Goal: Task Accomplishment & Management: Use online tool/utility

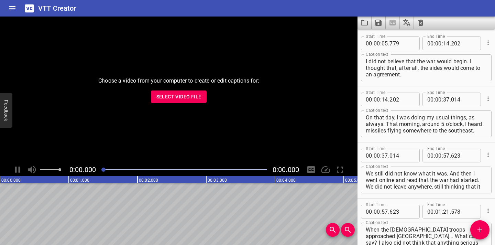
scroll to position [1050, 0]
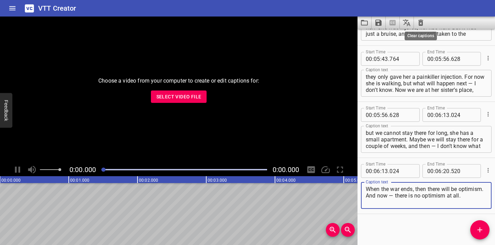
click at [420, 22] on icon "Clear captions" at bounding box center [421, 23] width 5 height 6
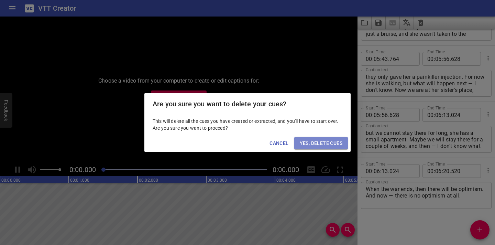
click at [307, 142] on span "Yes, Delete Cues" at bounding box center [321, 143] width 43 height 9
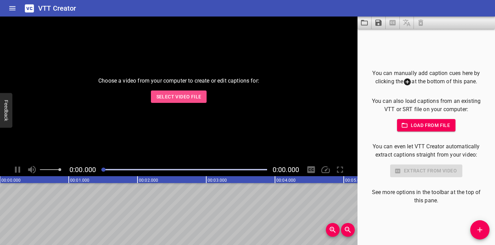
click at [172, 98] on span "Select Video File" at bounding box center [178, 97] width 45 height 9
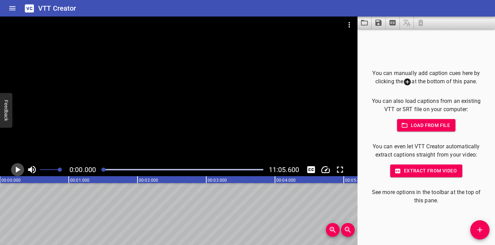
click at [15, 170] on icon "Play/Pause" at bounding box center [17, 169] width 10 height 10
click at [15, 170] on icon "Play/Pause" at bounding box center [17, 169] width 5 height 6
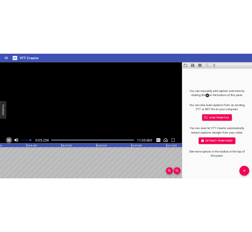
scroll to position [0, 379]
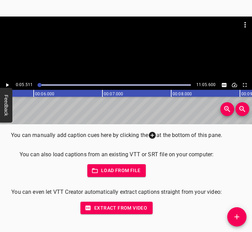
click at [236, 217] on icon "Add Cue" at bounding box center [237, 216] width 5 height 5
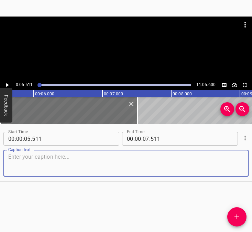
click at [39, 159] on textarea at bounding box center [126, 163] width 236 height 20
paste textarea "At the beginning of the war, in the first days, I was in one of my hometowns – …"
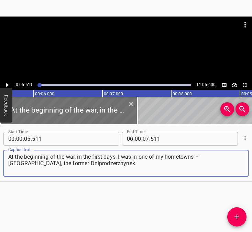
type textarea "At the beginning of the war, in the first days, I was in one of my hometowns – …"
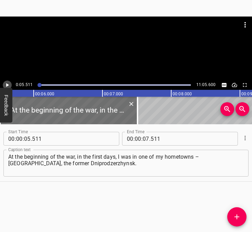
click at [8, 82] on icon "Play/Pause" at bounding box center [7, 85] width 6 height 6
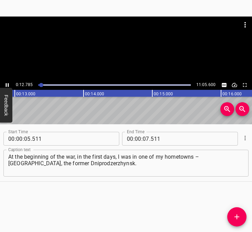
scroll to position [0, 898]
click at [8, 83] on icon "Play/Pause" at bounding box center [7, 85] width 6 height 6
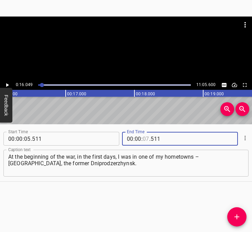
click at [143, 139] on input "number" at bounding box center [146, 139] width 7 height 14
type input "16"
type input "049"
click at [239, 217] on icon "Add Cue" at bounding box center [237, 217] width 8 height 8
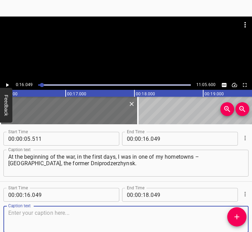
scroll to position [37, 0]
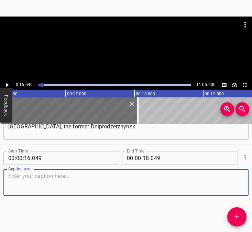
click at [240, 178] on div "Caption text" at bounding box center [125, 182] width 245 height 27
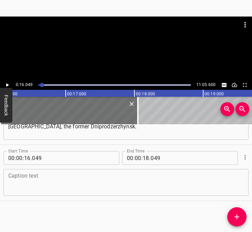
click at [42, 183] on textarea at bounding box center [126, 183] width 236 height 20
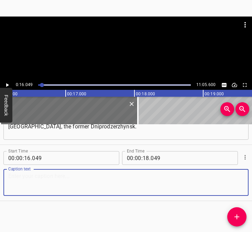
paste textarea "For me, [GEOGRAPHIC_DATA] and [GEOGRAPHIC_DATA] are both my hometowns, the citi…"
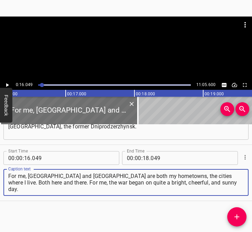
type textarea "For me, [GEOGRAPHIC_DATA] and [GEOGRAPHIC_DATA] are both my hometowns, the citi…"
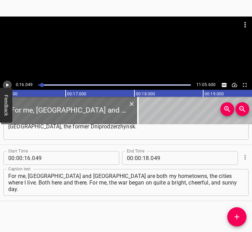
click at [9, 86] on icon "Play/Pause" at bounding box center [7, 85] width 6 height 6
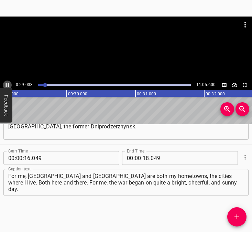
click at [6, 86] on icon "Play/Pause" at bounding box center [7, 85] width 6 height 6
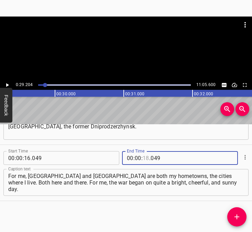
click at [143, 159] on input "number" at bounding box center [146, 158] width 7 height 14
type input "29"
type input "204"
click at [236, 212] on button "Add Cue" at bounding box center [236, 216] width 19 height 19
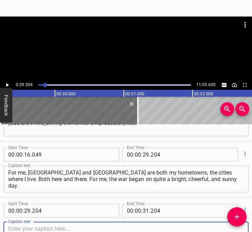
scroll to position [93, 0]
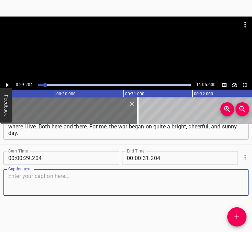
drag, startPoint x: 235, startPoint y: 184, endPoint x: 251, endPoint y: 181, distance: 16.6
click at [251, 181] on div "Start Time 00 : 00 : 05 . 511 Start Time End Time 00 : 00 : 16 . 049 End Time C…" at bounding box center [126, 178] width 252 height 108
click at [28, 178] on textarea at bounding box center [126, 183] width 236 height 20
paste textarea "I was surprised that they started shooting rockets at [GEOGRAPHIC_DATA]. That w…"
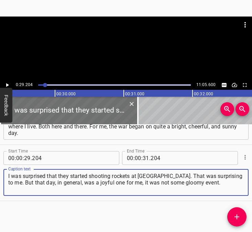
type textarea "I was surprised that they started shooting rockets at [GEOGRAPHIC_DATA]. That w…"
click at [6, 84] on icon "Play/Pause" at bounding box center [7, 85] width 3 height 4
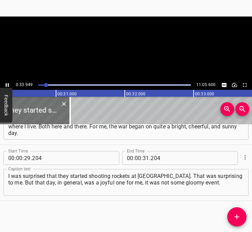
scroll to position [0, 2150]
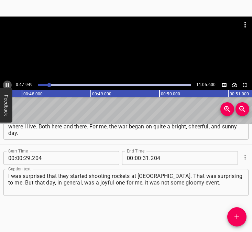
click at [7, 83] on icon "Play/Pause" at bounding box center [7, 85] width 6 height 6
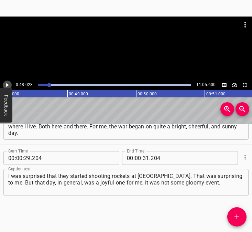
click at [7, 83] on icon "Play/Pause" at bounding box center [7, 85] width 6 height 6
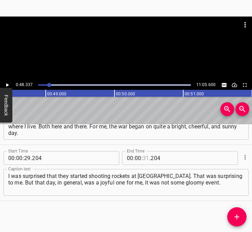
click at [144, 160] on input "number" at bounding box center [146, 158] width 7 height 14
type input "48"
type input "337"
click at [234, 219] on icon "Add Cue" at bounding box center [237, 217] width 8 height 8
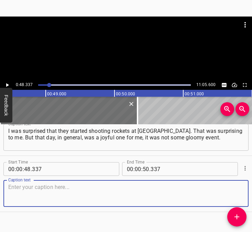
scroll to position [137, 0]
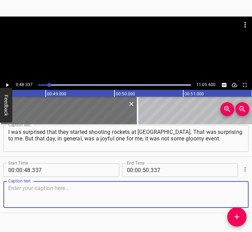
drag, startPoint x: 235, startPoint y: 191, endPoint x: 244, endPoint y: 186, distance: 10.5
click at [244, 186] on div "Start Time 00 : 00 : 48 . 337 Start Time End Time 00 : 00 : 50 . 337 End Time C…" at bounding box center [126, 185] width 252 height 56
click at [26, 200] on textarea at bounding box center [126, 195] width 236 height 20
paste textarea "Not joyful in the sense that the war had begun. Simply, I did not feel any fear…"
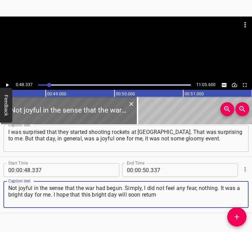
type textarea "Not joyful in the sense that the war had begun. Simply, I did not feel any fear…"
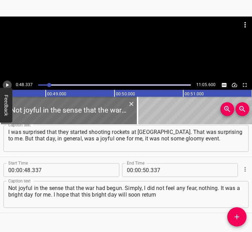
click at [5, 84] on icon "Play/Pause" at bounding box center [7, 85] width 6 height 6
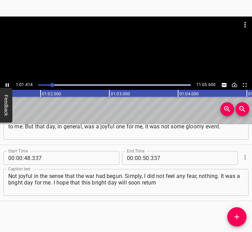
click at [8, 84] on icon "Play/Pause" at bounding box center [7, 85] width 6 height 6
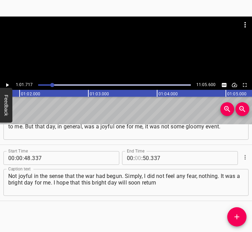
click at [135, 157] on input "number" at bounding box center [138, 158] width 7 height 14
type input "01"
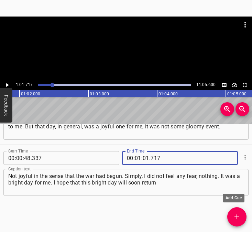
type input "717"
click at [239, 216] on icon "Add Cue" at bounding box center [237, 216] width 5 height 5
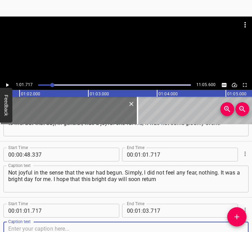
scroll to position [205, 0]
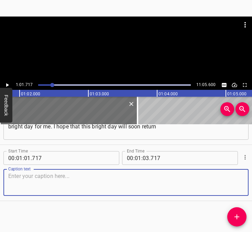
drag, startPoint x: 236, startPoint y: 181, endPoint x: 247, endPoint y: 180, distance: 11.0
click at [247, 180] on div "Start Time 00 : 00 : 05 . 511 Start Time End Time 00 : 00 : 16 . 049 End Time C…" at bounding box center [126, 178] width 252 height 108
click at [42, 182] on textarea at bounding box center [126, 183] width 236 height 20
paste textarea "and will be fully on our side. In [GEOGRAPHIC_DATA], let’s say, the events were…"
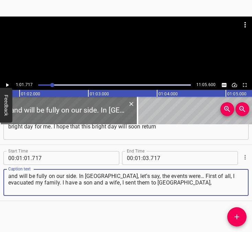
type textarea "and will be fully on our side. In [GEOGRAPHIC_DATA], let’s say, the events were…"
click at [6, 83] on icon "Play/Pause" at bounding box center [7, 85] width 6 height 6
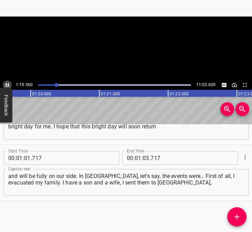
click at [8, 82] on icon "Play/Pause" at bounding box center [7, 85] width 6 height 6
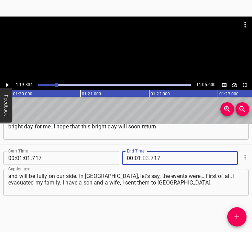
click at [145, 158] on input "number" at bounding box center [146, 158] width 7 height 14
type input "19"
type input "834"
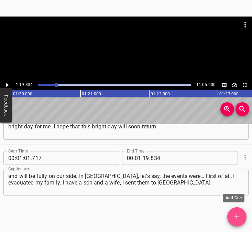
drag, startPoint x: 238, startPoint y: 215, endPoint x: 252, endPoint y: 204, distance: 17.9
click at [238, 214] on icon "Add Cue" at bounding box center [237, 217] width 8 height 8
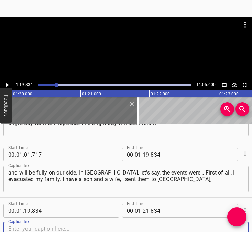
scroll to position [261, 0]
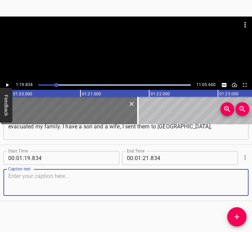
drag, startPoint x: 235, startPoint y: 184, endPoint x: 242, endPoint y: 182, distance: 7.6
click at [242, 182] on div "Caption text" at bounding box center [125, 182] width 245 height 27
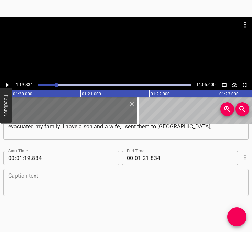
click at [28, 172] on div "Caption text" at bounding box center [125, 182] width 245 height 27
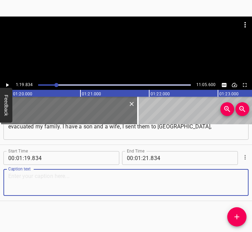
paste textarea "because I didn’t know how events would unfold. And they went to [GEOGRAPHIC_DAT…"
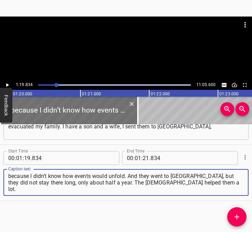
type textarea "because I didn’t know how events would unfold. And they went to [GEOGRAPHIC_DAT…"
click at [8, 84] on icon "Play/Pause" at bounding box center [7, 85] width 6 height 6
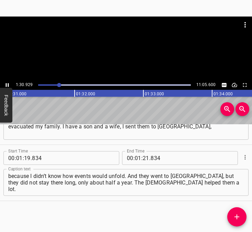
click at [10, 83] on icon "Play/Pause" at bounding box center [7, 85] width 6 height 6
click at [143, 156] on input "number" at bounding box center [146, 158] width 7 height 14
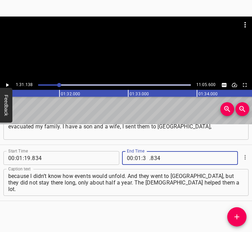
type input "31"
type input "138"
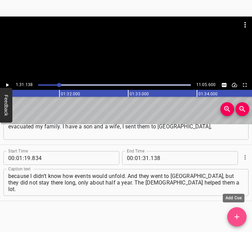
click at [237, 216] on icon "Add Cue" at bounding box center [237, 216] width 5 height 5
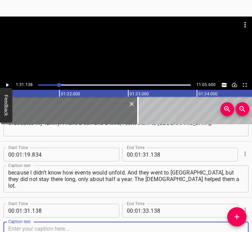
scroll to position [317, 0]
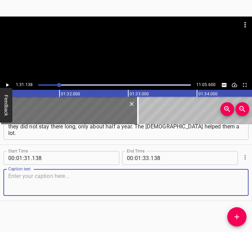
drag, startPoint x: 232, startPoint y: 178, endPoint x: 248, endPoint y: 177, distance: 15.6
click at [238, 178] on div "Caption text" at bounding box center [125, 182] width 245 height 27
click at [20, 180] on textarea at bounding box center [126, 183] width 236 height 20
paste textarea "I stayed here, in [GEOGRAPHIC_DATA], because it was necessary to help, it was n…"
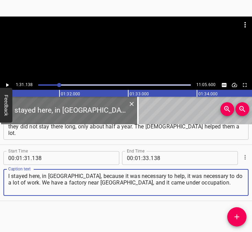
type textarea "I stayed here, in [GEOGRAPHIC_DATA], because it was necessary to help, it was n…"
click at [8, 82] on icon "Play/Pause" at bounding box center [7, 85] width 6 height 6
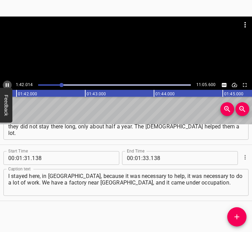
click at [8, 82] on icon "Play/Pause" at bounding box center [7, 85] width 6 height 6
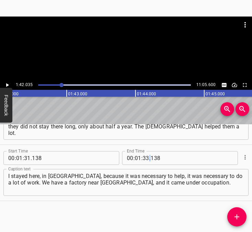
click at [149, 160] on span "." at bounding box center [149, 158] width 1 height 14
click at [144, 161] on input "number" at bounding box center [146, 158] width 7 height 14
type input "42"
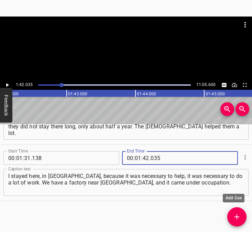
type input "035"
drag, startPoint x: 235, startPoint y: 220, endPoint x: 238, endPoint y: 217, distance: 4.4
click at [235, 219] on icon "Add Cue" at bounding box center [237, 217] width 8 height 8
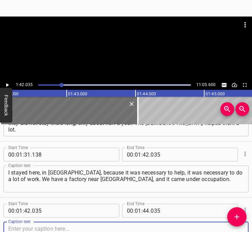
scroll to position [373, 0]
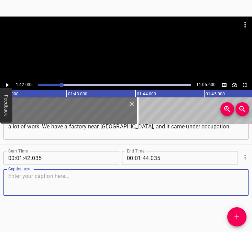
drag, startPoint x: 229, startPoint y: 183, endPoint x: 250, endPoint y: 180, distance: 21.5
click at [236, 182] on textarea at bounding box center [126, 183] width 236 height 20
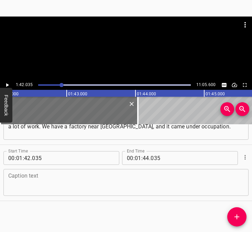
click at [27, 183] on textarea at bounding box center [126, 183] width 236 height 20
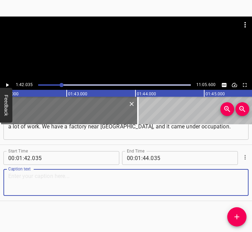
paste textarea "This is the former [GEOGRAPHIC_DATA]. After a month and a half, when the [DEMOG…"
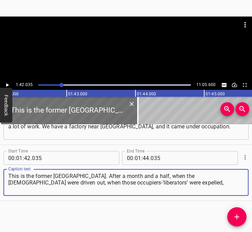
type textarea "This is the former [GEOGRAPHIC_DATA]. After a month and a half, when the [DEMOG…"
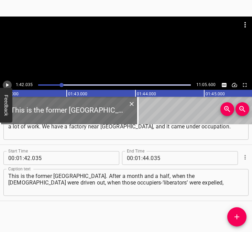
click at [7, 85] on icon "Play/Pause" at bounding box center [7, 85] width 3 height 4
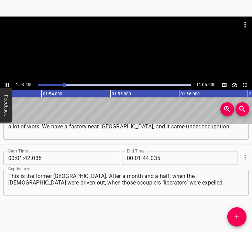
click at [7, 83] on icon "Play/Pause" at bounding box center [7, 85] width 6 height 6
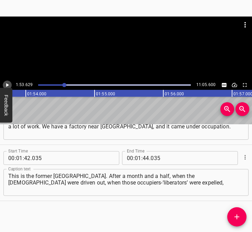
click at [7, 83] on icon "Play/Pause" at bounding box center [7, 85] width 6 height 6
drag, startPoint x: 7, startPoint y: 83, endPoint x: 18, endPoint y: 85, distance: 10.7
click at [7, 83] on icon "Play/Pause" at bounding box center [7, 85] width 6 height 6
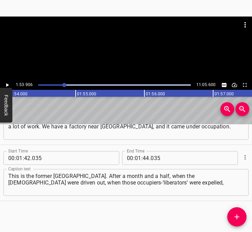
scroll to position [0, 7834]
click at [149, 158] on span "." at bounding box center [149, 158] width 1 height 14
click at [144, 158] on input "number" at bounding box center [146, 158] width 7 height 14
type input "53"
type input "906"
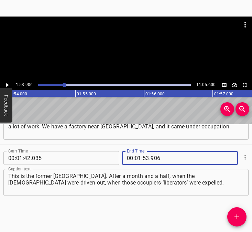
click at [234, 216] on icon "Add Cue" at bounding box center [237, 217] width 8 height 8
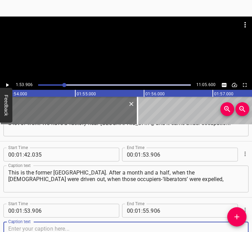
scroll to position [429, 0]
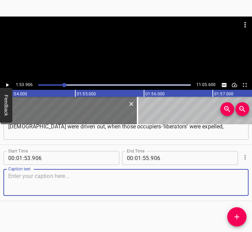
drag, startPoint x: 230, startPoint y: 186, endPoint x: 248, endPoint y: 183, distance: 18.1
click at [243, 184] on div "Start Time 00 : 01 : 53 . 906 Start Time End Time 00 : 01 : 55 . 906 End Time C…" at bounding box center [126, 173] width 252 height 56
click at [40, 185] on textarea at bounding box center [126, 183] width 236 height 20
paste textarea "I immediately went there and saw everything with my own eyes. It was all very d…"
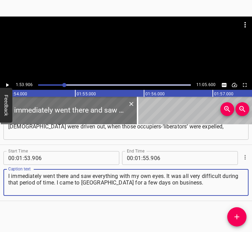
type textarea "I immediately went there and saw everything with my own eyes. It was all very d…"
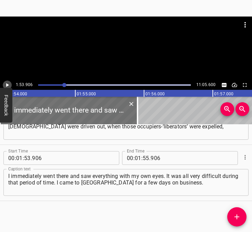
click at [7, 84] on icon "Play/Pause" at bounding box center [7, 85] width 6 height 6
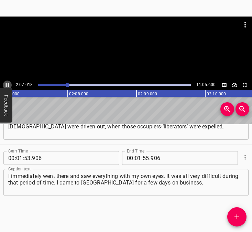
click at [6, 82] on icon "Play/Pause" at bounding box center [7, 85] width 6 height 6
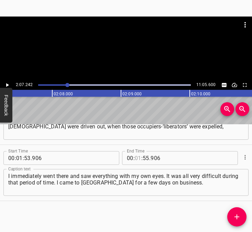
click at [137, 156] on input "number" at bounding box center [138, 158] width 7 height 14
type input "02"
type input "07"
type input "242"
click at [239, 215] on icon "Add Cue" at bounding box center [237, 217] width 8 height 8
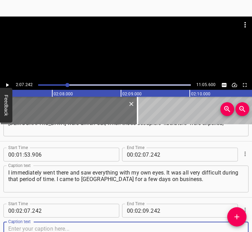
scroll to position [485, 0]
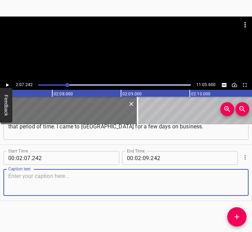
drag, startPoint x: 235, startPoint y: 182, endPoint x: 250, endPoint y: 175, distance: 16.5
click at [244, 177] on div "Start Time 00 : 02 : 07 . 242 Start Time End Time 00 : 02 : 09 . 242 End Time C…" at bounding box center [126, 173] width 252 height 56
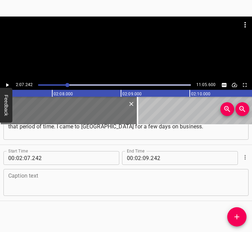
click at [98, 174] on textarea at bounding box center [126, 183] width 236 height 20
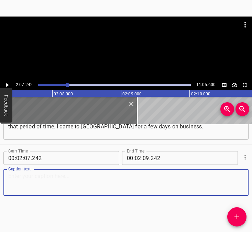
paste textarea "In [GEOGRAPHIC_DATA], we don’t have such events. Yes, drones fly over our house…"
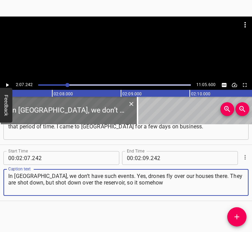
type textarea "In [GEOGRAPHIC_DATA], we don’t have such events. Yes, drones fly over our house…"
click at [5, 82] on icon "Play/Pause" at bounding box center [7, 85] width 6 height 6
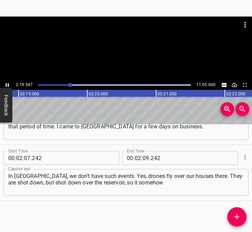
click at [7, 83] on icon "Play/Pause" at bounding box center [7, 85] width 6 height 6
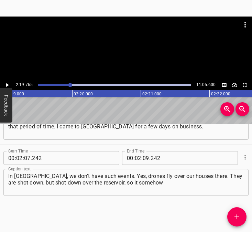
scroll to position [0, 9613]
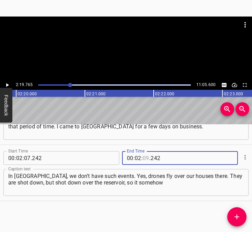
click at [144, 157] on input "number" at bounding box center [146, 158] width 7 height 14
type input "19"
type input "765"
click at [238, 214] on icon "Add Cue" at bounding box center [237, 217] width 8 height 8
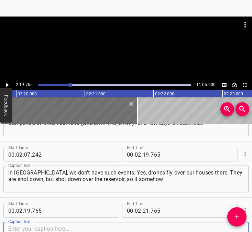
scroll to position [541, 0]
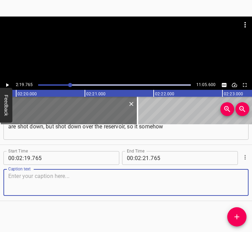
drag, startPoint x: 229, startPoint y: 181, endPoint x: 252, endPoint y: 176, distance: 23.7
click at [230, 181] on textarea at bounding box center [126, 183] width 236 height 20
click at [17, 178] on textarea at bounding box center [126, 183] width 236 height 20
paste textarea "happens without casualties. There, everything is, thank God… But in Kyiv my par…"
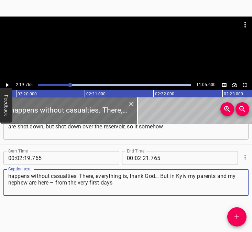
type textarea "happens without casualties. There, everything is, thank God… But in Kyiv my par…"
click at [4, 82] on icon "Play/Pause" at bounding box center [7, 85] width 6 height 6
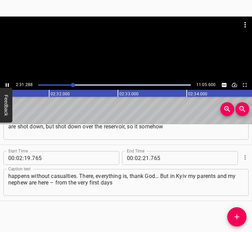
click at [6, 83] on icon "Play/Pause" at bounding box center [7, 85] width 6 height 6
click at [143, 157] on input "number" at bounding box center [146, 158] width 7 height 14
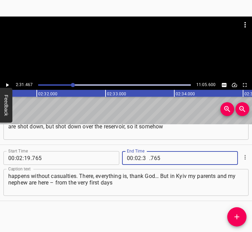
type input "31"
type input "467"
click at [234, 217] on icon "Add Cue" at bounding box center [237, 217] width 8 height 8
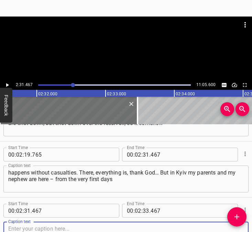
scroll to position [597, 0]
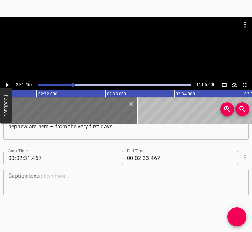
drag, startPoint x: 239, startPoint y: 181, endPoint x: 250, endPoint y: 180, distance: 11.1
click at [250, 180] on div "Start Time 00 : 00 : 05 . 511 Start Time End Time 00 : 00 : 16 . 049 End Time C…" at bounding box center [126, 178] width 252 height 108
click at [51, 178] on textarea at bounding box center [126, 183] width 236 height 20
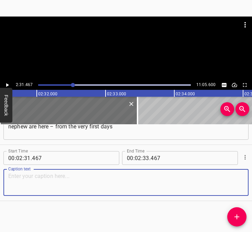
paste textarea "they heard and saw everything… I could not come here in the first days, when th…"
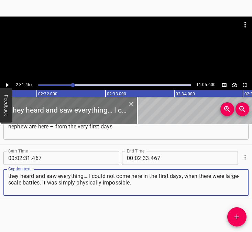
type textarea "they heard and saw everything… I could not come here in the first days, when th…"
click at [9, 84] on icon "Play/Pause" at bounding box center [7, 85] width 6 height 6
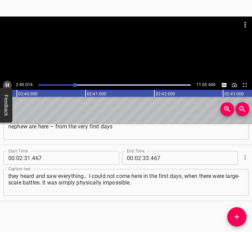
click at [7, 82] on icon "Play/Pause" at bounding box center [7, 85] width 6 height 6
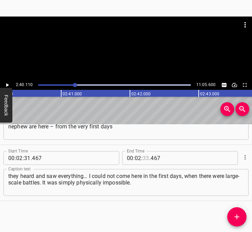
click at [143, 158] on input "number" at bounding box center [146, 158] width 7 height 14
type input "40"
type input "110"
click at [235, 214] on icon "Add Cue" at bounding box center [237, 217] width 8 height 8
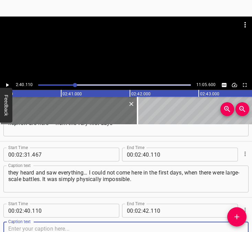
scroll to position [653, 0]
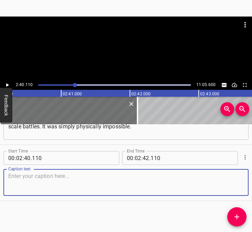
click at [232, 181] on textarea at bounding box center [126, 183] width 236 height 20
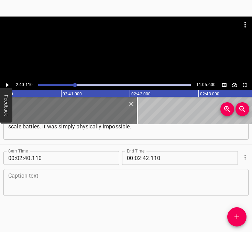
click at [45, 182] on textarea at bounding box center [126, 183] width 236 height 20
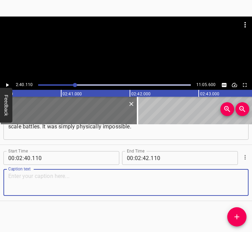
paste textarea "And they know what it is. They know that it is necessary to evacuate, to go to …"
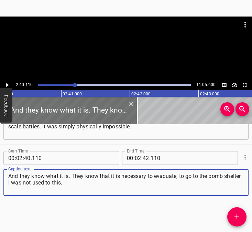
type textarea "And they know what it is. They know that it is necessary to evacuate, to go to …"
click at [7, 85] on icon "Play/Pause" at bounding box center [7, 85] width 3 height 4
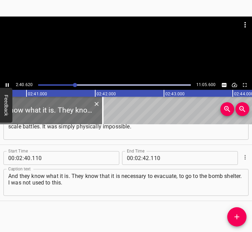
scroll to position [0, 11065]
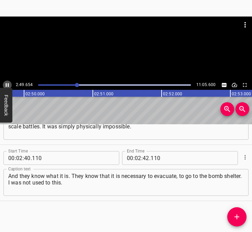
click at [4, 84] on icon "Play/Pause" at bounding box center [7, 85] width 6 height 6
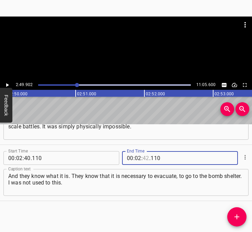
click at [145, 161] on input "number" at bounding box center [146, 158] width 7 height 14
type input "49"
type input "902"
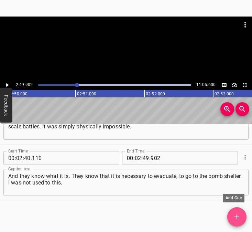
drag, startPoint x: 234, startPoint y: 216, endPoint x: 251, endPoint y: 218, distance: 17.3
click at [234, 217] on icon "Add Cue" at bounding box center [237, 217] width 8 height 8
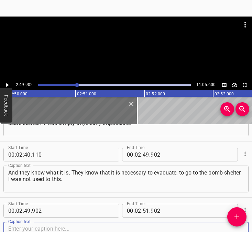
scroll to position [709, 0]
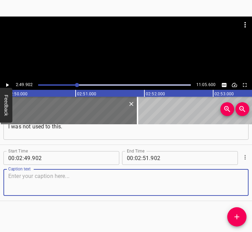
drag, startPoint x: 235, startPoint y: 185, endPoint x: 249, endPoint y: 185, distance: 14.1
click at [240, 185] on div "Caption text" at bounding box center [125, 182] width 245 height 27
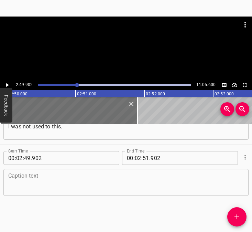
click at [25, 178] on textarea at bounding box center [126, 183] width 236 height 20
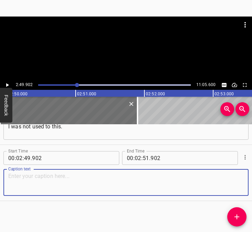
paste textarea "I was lying down, sleeping, and they went. I live in the neighboring building, …"
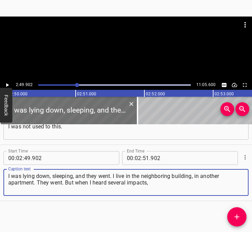
type textarea "I was lying down, sleeping, and they went. I live in the neighboring building, …"
click at [6, 83] on icon "Play/Pause" at bounding box center [7, 85] width 6 height 6
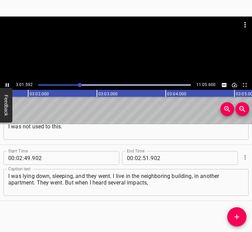
click at [6, 82] on icon "Play/Pause" at bounding box center [7, 85] width 6 height 6
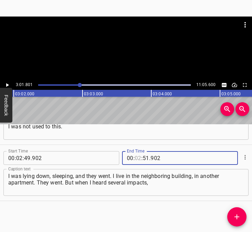
click at [135, 158] on input "number" at bounding box center [138, 158] width 7 height 14
type input "03"
type input "01"
type input "801"
click at [237, 214] on icon "Add Cue" at bounding box center [237, 217] width 8 height 8
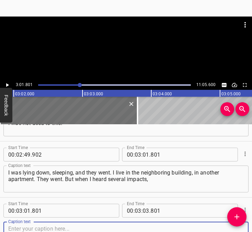
scroll to position [766, 0]
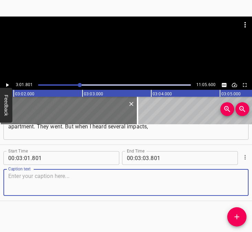
drag, startPoint x: 230, startPoint y: 184, endPoint x: 249, endPoint y: 184, distance: 18.6
click at [244, 184] on div "Start Time 00 : 03 : 01 . 801 Start Time End Time 00 : 03 : 03 . 801 End Time C…" at bounding box center [126, 173] width 252 height 56
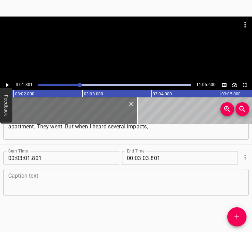
click at [67, 175] on textarea at bounding box center [126, 183] width 236 height 20
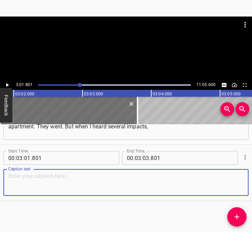
paste textarea "and then saw the blaze, I thought that I needed to take shelter, so that I woul…"
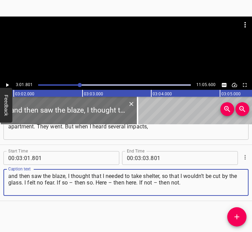
type textarea "and then saw the blaze, I thought that I needed to take shelter, so that I woul…"
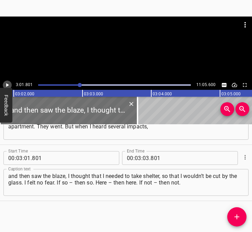
click at [5, 81] on button "Play/Pause" at bounding box center [7, 84] width 9 height 9
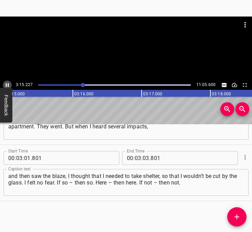
click at [8, 82] on icon "Play/Pause" at bounding box center [7, 85] width 6 height 6
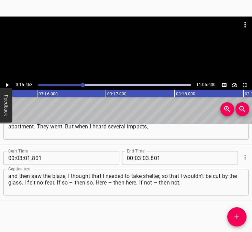
click at [8, 82] on icon "Play/Pause" at bounding box center [7, 85] width 6 height 6
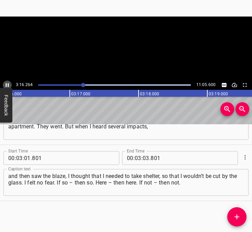
click at [8, 82] on icon "Play/Pause" at bounding box center [7, 85] width 6 height 6
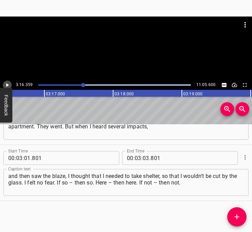
click at [8, 82] on icon "Play/Pause" at bounding box center [7, 85] width 6 height 6
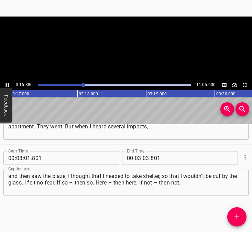
click at [8, 82] on icon "Play/Pause" at bounding box center [7, 85] width 6 height 6
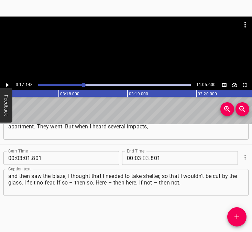
click at [144, 155] on input "number" at bounding box center [146, 158] width 7 height 14
type input "17"
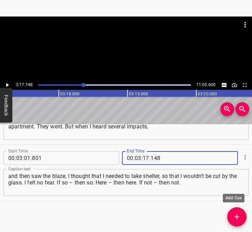
type input "148"
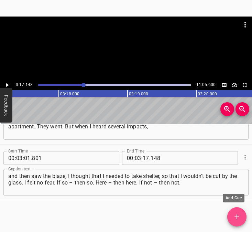
click at [239, 211] on button "Add Cue" at bounding box center [236, 216] width 19 height 19
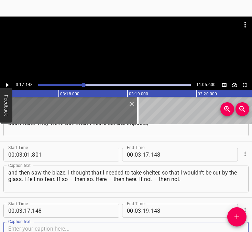
scroll to position [822, 0]
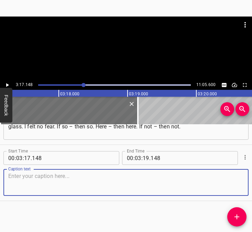
drag, startPoint x: 228, startPoint y: 181, endPoint x: 248, endPoint y: 180, distance: 19.3
click at [230, 181] on textarea at bounding box center [126, 183] width 236 height 20
click at [39, 183] on textarea at bounding box center [126, 183] width 236 height 20
paste textarea "And then I realized that there is no such thing as luck, because there is a fli…"
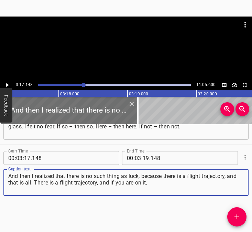
type textarea "And then I realized that there is no such thing as luck, because there is a fli…"
click at [8, 84] on icon "Play/Pause" at bounding box center [7, 85] width 3 height 4
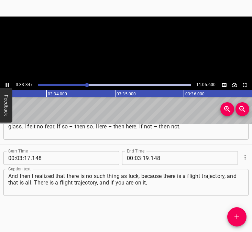
click at [8, 84] on icon "Play/Pause" at bounding box center [7, 85] width 3 height 4
click at [8, 84] on icon "Play/Pause" at bounding box center [7, 85] width 6 height 6
drag, startPoint x: 8, startPoint y: 84, endPoint x: 155, endPoint y: 134, distance: 155.7
click at [9, 84] on icon "Play/Pause" at bounding box center [7, 85] width 6 height 6
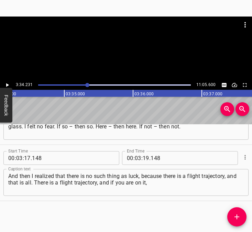
scroll to position [0, 14735]
click at [145, 159] on input "number" at bounding box center [146, 158] width 7 height 14
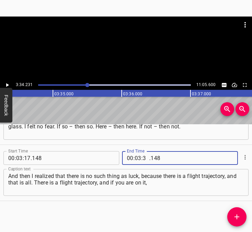
type input "34"
type input "231"
click at [240, 208] on button "Add Cue" at bounding box center [236, 216] width 19 height 19
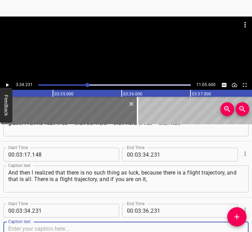
scroll to position [878, 0]
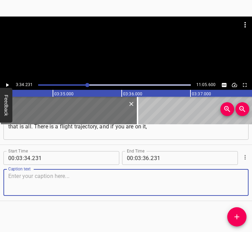
drag, startPoint x: 231, startPoint y: 185, endPoint x: 251, endPoint y: 185, distance: 20.3
click at [240, 185] on div "Caption text" at bounding box center [125, 182] width 245 height 27
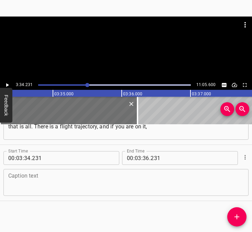
click at [45, 171] on div "Caption text" at bounding box center [125, 182] width 245 height 27
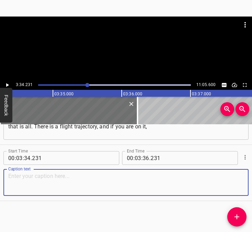
paste textarea "then luck will play no role. That is why it is always necessary to evacuate, to…"
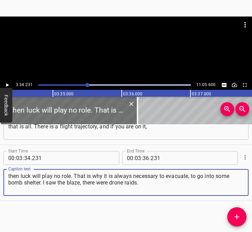
type textarea "then luck will play no role. That is why it is always necessary to evacuate, to…"
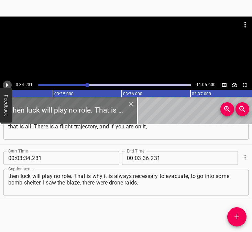
click at [8, 82] on icon "Play/Pause" at bounding box center [7, 85] width 6 height 6
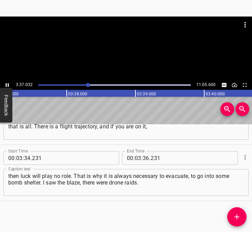
scroll to position [0, 14946]
click at [4, 83] on icon "Play/Pause" at bounding box center [7, 85] width 6 height 6
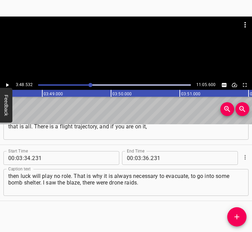
scroll to position [0, 15718]
click at [145, 158] on input "number" at bounding box center [146, 158] width 7 height 14
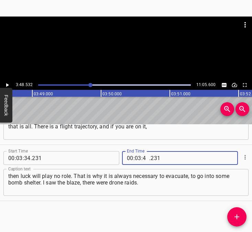
type input "48"
type input "532"
click at [238, 215] on icon "Add Cue" at bounding box center [237, 217] width 8 height 8
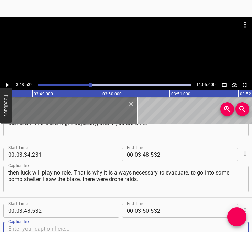
scroll to position [934, 0]
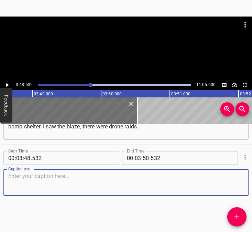
drag, startPoint x: 234, startPoint y: 182, endPoint x: 247, endPoint y: 181, distance: 13.4
click at [247, 181] on div "Start Time 00 : 00 : 05 . 511 Start Time End Time 00 : 00 : 16 . 049 End Time C…" at bounding box center [126, 178] width 252 height 108
click at [28, 180] on textarea at bounding box center [126, 183] width 236 height 20
paste textarea "And they had that sound when they come, when they dive – like from a Messerschm…"
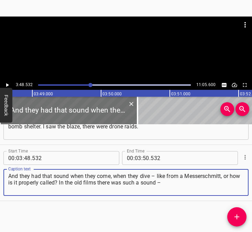
type textarea "And they had that sound when they come, when they dive – like from a Messerschm…"
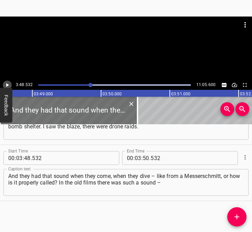
click at [7, 84] on icon "Play/Pause" at bounding box center [7, 85] width 3 height 4
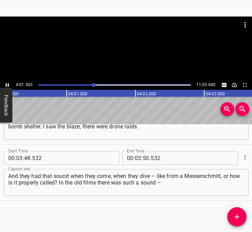
click at [8, 83] on icon "Play/Pause" at bounding box center [7, 85] width 6 height 6
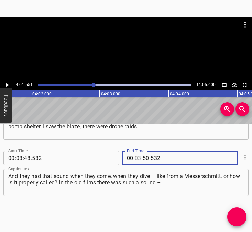
click at [138, 158] on input "number" at bounding box center [138, 158] width 7 height 14
type input "04"
type input "01"
type input "551"
click at [235, 214] on icon "Add Cue" at bounding box center [237, 217] width 8 height 8
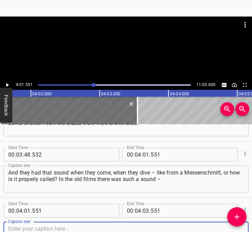
scroll to position [990, 0]
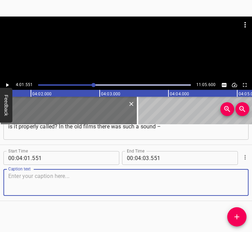
drag, startPoint x: 234, startPoint y: 188, endPoint x: 251, endPoint y: 186, distance: 17.2
click at [246, 187] on div "Start Time 00 : 04 : 01 . 551 Start Time End Time 00 : 04 : 03 . 551 End Time C…" at bounding box center [126, 173] width 252 height 56
click at [51, 183] on textarea at bounding box center [126, 183] width 236 height 20
paste textarea "“whoosh.” And they fly somewhere nearby. To the factory. I understand that the …"
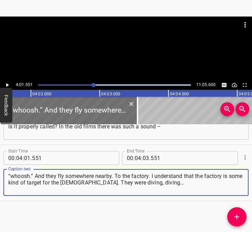
type textarea "“whoosh.” And they fly somewhere nearby. To the factory. I understand that the …"
click at [7, 85] on icon "Play/Pause" at bounding box center [7, 85] width 3 height 4
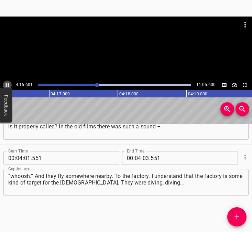
click at [7, 84] on icon "Play/Pause" at bounding box center [7, 85] width 6 height 6
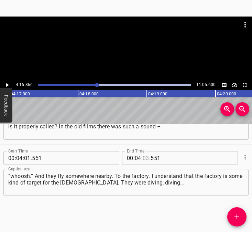
click at [143, 156] on input "number" at bounding box center [146, 158] width 7 height 14
type input "16"
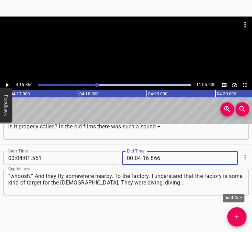
type input "866"
click at [239, 216] on icon "Add Cue" at bounding box center [237, 217] width 8 height 8
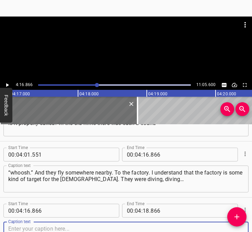
scroll to position [1046, 0]
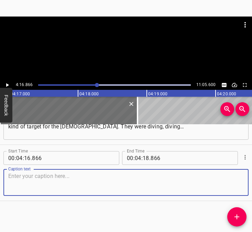
drag, startPoint x: 231, startPoint y: 185, endPoint x: 246, endPoint y: 183, distance: 15.4
click at [237, 184] on textarea at bounding box center [126, 183] width 236 height 20
click at [36, 188] on textarea at bounding box center [126, 183] width 236 height 20
paste textarea "And then ballistics, probably, hit, and there was a very bright flame. I don’t …"
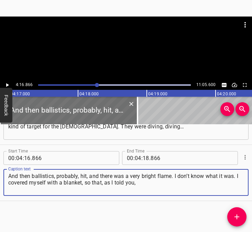
type textarea "And then ballistics, probably, hit, and there was a very bright flame. I don’t …"
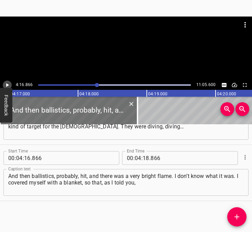
click at [8, 84] on icon "Play/Pause" at bounding box center [7, 85] width 6 height 6
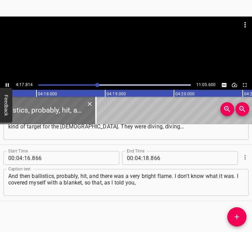
scroll to position [0, 17732]
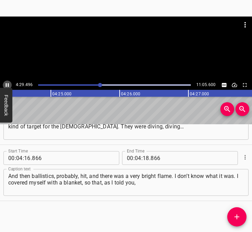
click at [8, 82] on button "Play/Pause" at bounding box center [7, 84] width 9 height 9
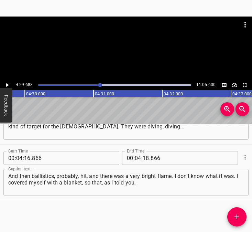
scroll to position [0, 18549]
click at [146, 156] on input "number" at bounding box center [146, 158] width 7 height 14
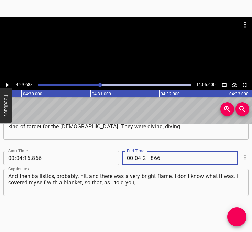
type input "29"
type input "688"
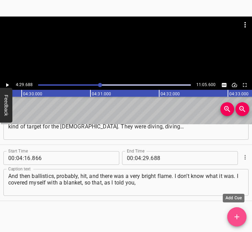
click at [239, 213] on icon "Add Cue" at bounding box center [237, 217] width 8 height 8
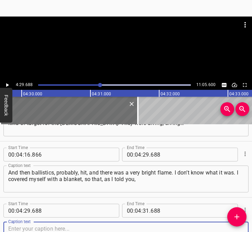
scroll to position [1102, 0]
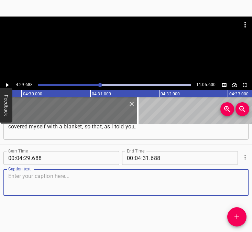
drag, startPoint x: 226, startPoint y: 182, endPoint x: 244, endPoint y: 182, distance: 17.9
click at [232, 182] on textarea at bounding box center [126, 183] width 236 height 20
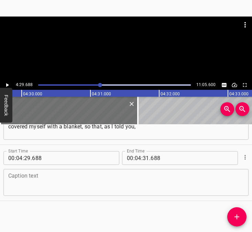
click at [55, 187] on textarea at bounding box center [126, 183] width 236 height 20
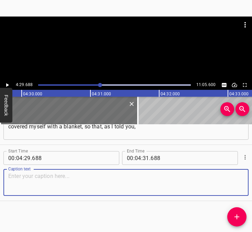
paste textarea "the glass wouldn’t cut me. I uncovered myself and saw that in the apartment… th…"
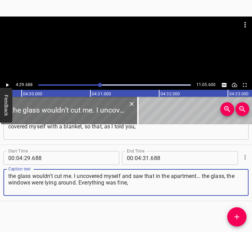
type textarea "the glass wouldn’t cut me. I uncovered myself and saw that in the apartment… th…"
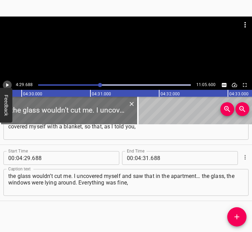
click at [8, 84] on icon "Play/Pause" at bounding box center [7, 85] width 6 height 6
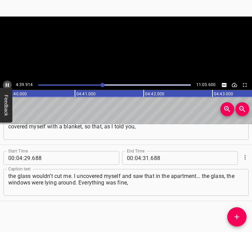
click at [8, 84] on icon "Play/Pause" at bounding box center [7, 85] width 3 height 4
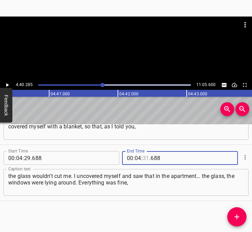
click at [143, 155] on input "number" at bounding box center [146, 158] width 7 height 14
type input "40"
type input "285"
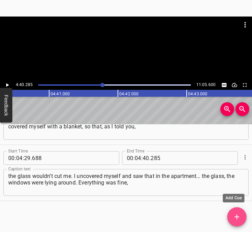
click at [240, 214] on icon "Add Cue" at bounding box center [237, 217] width 8 height 8
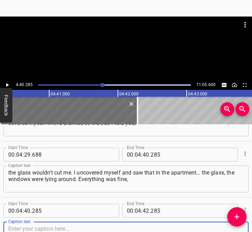
scroll to position [1158, 0]
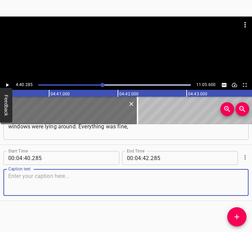
drag, startPoint x: 235, startPoint y: 185, endPoint x: 251, endPoint y: 183, distance: 16.3
click at [242, 184] on div "Caption text" at bounding box center [125, 182] width 245 height 27
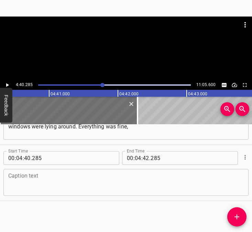
click at [35, 179] on textarea at bounding box center [126, 183] width 236 height 20
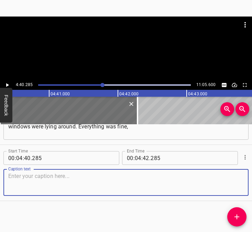
paste textarea "everything was all right: alive, intact, unharmed. Everything was in smoke. And…"
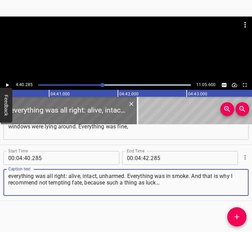
type textarea "everything was all right: alive, intact, unharmed. Everything was in smoke. And…"
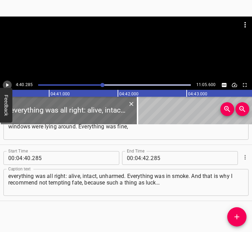
click at [8, 83] on icon "Play/Pause" at bounding box center [7, 85] width 6 height 6
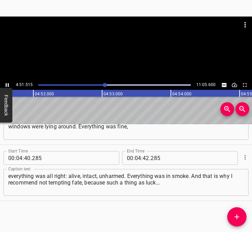
click at [7, 83] on icon "Play/Pause" at bounding box center [7, 85] width 6 height 6
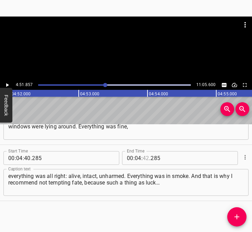
click at [143, 155] on input "number" at bounding box center [146, 158] width 7 height 14
type input "51"
type input "857"
click at [237, 216] on icon "Add Cue" at bounding box center [237, 216] width 5 height 5
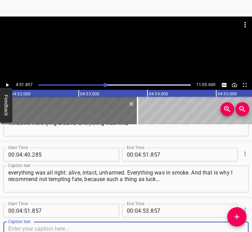
scroll to position [1214, 0]
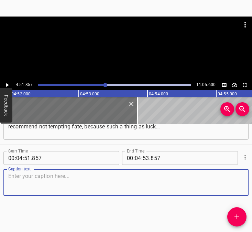
drag, startPoint x: 232, startPoint y: 186, endPoint x: 248, endPoint y: 185, distance: 16.5
click at [243, 185] on div "Start Time 00 : 04 : 51 . 857 Start Time End Time 00 : 04 : 53 . 857 End Time C…" at bounding box center [126, 173] width 252 height 56
click at [14, 183] on textarea at bounding box center [126, 183] width 236 height 20
paste textarea "it probably does not exist under shelling. I understood: first of all, everythi…"
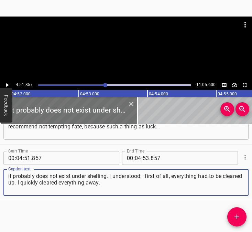
type textarea "it probably does not exist under shelling. I understood: first of all, everythi…"
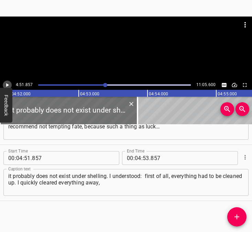
click at [7, 84] on icon "Play/Pause" at bounding box center [7, 85] width 6 height 6
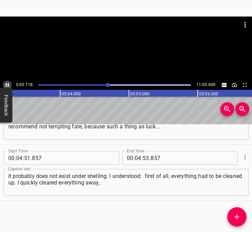
click at [6, 82] on icon "Play/Pause" at bounding box center [7, 85] width 6 height 6
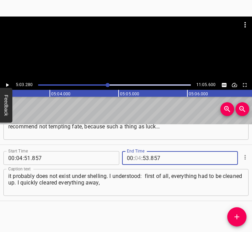
click at [135, 160] on input "number" at bounding box center [138, 158] width 7 height 14
type input "05"
type input "03"
type input "280"
click at [237, 217] on icon "Add Cue" at bounding box center [237, 216] width 5 height 5
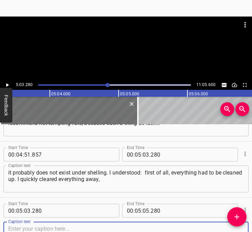
scroll to position [1270, 0]
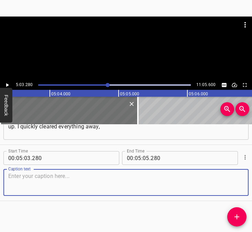
drag, startPoint x: 236, startPoint y: 182, endPoint x: 251, endPoint y: 176, distance: 16.4
click at [240, 180] on div "Caption text" at bounding box center [125, 182] width 245 height 27
click at [17, 184] on textarea at bounding box center [126, 183] width 236 height 20
paste textarea "then went to the neighboring building – to see how my parents were. I went outs…"
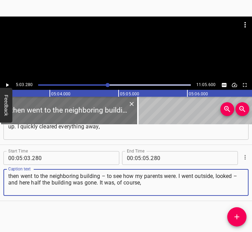
type textarea "then went to the neighboring building – to see how my parents were. I went outs…"
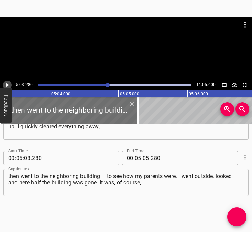
click at [3, 83] on button "Play/Pause" at bounding box center [7, 84] width 9 height 9
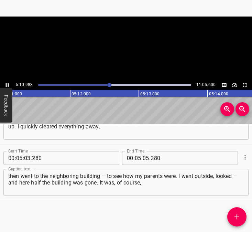
click at [3, 83] on button "Play/Pause" at bounding box center [7, 84] width 9 height 9
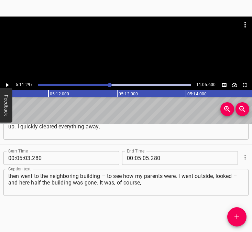
click at [149, 158] on span "." at bounding box center [149, 158] width 1 height 14
click at [143, 160] on input "number" at bounding box center [146, 158] width 7 height 14
type input "11"
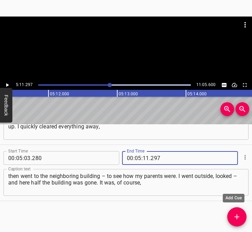
type input "297"
click at [237, 215] on icon "Add Cue" at bounding box center [237, 216] width 5 height 5
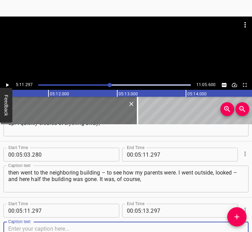
scroll to position [1326, 0]
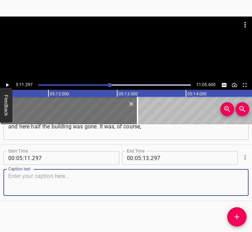
drag, startPoint x: 232, startPoint y: 176, endPoint x: 252, endPoint y: 174, distance: 20.0
click at [233, 175] on textarea at bounding box center [126, 183] width 236 height 20
click at [23, 181] on textarea at bounding box center [126, 183] width 236 height 20
paste textarea "a very unpleasant feeling, when I realized that there could have been people th…"
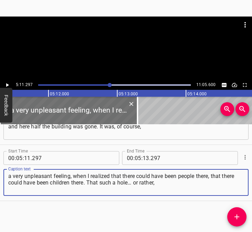
type textarea "a very unpleasant feeling, when I realized that there could have been people th…"
click at [4, 84] on icon "Play/Pause" at bounding box center [7, 85] width 6 height 6
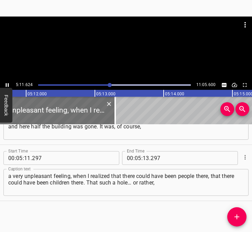
scroll to position [0, 21451]
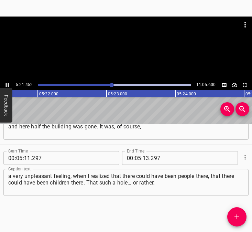
click at [7, 84] on icon "Play/Pause" at bounding box center [7, 85] width 6 height 6
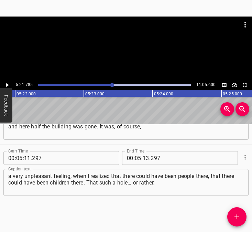
scroll to position [0, 22132]
click at [144, 157] on input "number" at bounding box center [146, 158] width 7 height 14
type input "21"
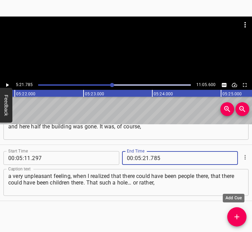
type input "785"
click at [239, 216] on icon "Add Cue" at bounding box center [237, 217] width 8 height 8
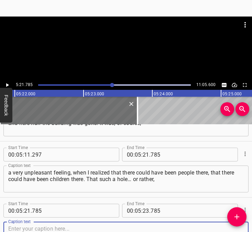
scroll to position [1382, 0]
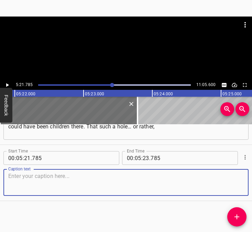
drag, startPoint x: 235, startPoint y: 183, endPoint x: 249, endPoint y: 179, distance: 15.4
click at [242, 181] on div "Caption text" at bounding box center [125, 182] width 245 height 27
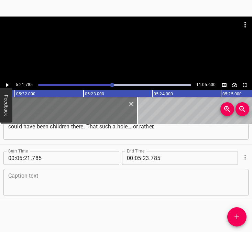
click at [19, 179] on textarea at bounding box center [126, 183] width 236 height 20
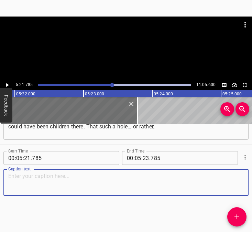
paste textarea "not a hole, but such a gap in the building, I could never in my life have imagi…"
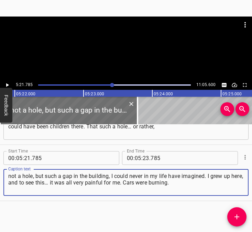
type textarea "not a hole, but such a gap in the building, I could never in my life have imagi…"
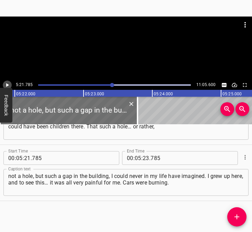
click at [9, 85] on icon "Play/Pause" at bounding box center [7, 85] width 3 height 4
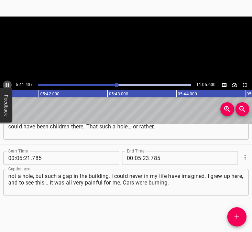
click at [9, 85] on icon "Play/Pause" at bounding box center [7, 85] width 6 height 6
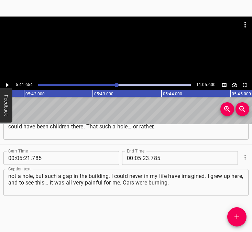
click at [9, 85] on icon "Play/Pause" at bounding box center [7, 85] width 3 height 4
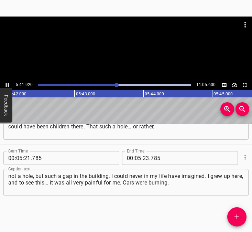
click at [9, 85] on icon "Play/Pause" at bounding box center [7, 85] width 6 height 6
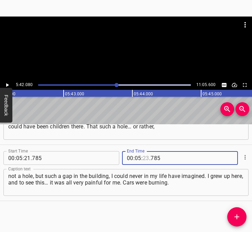
click at [143, 153] on input "number" at bounding box center [146, 158] width 7 height 14
type input "42"
type input "080"
click at [238, 214] on icon "Add Cue" at bounding box center [237, 217] width 8 height 8
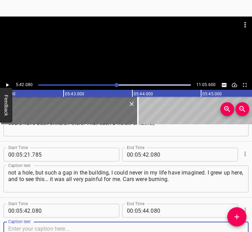
scroll to position [1438, 0]
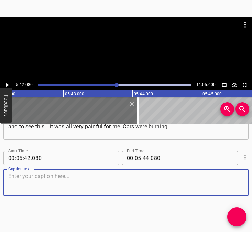
drag, startPoint x: 228, startPoint y: 177, endPoint x: 252, endPoint y: 176, distance: 24.1
click at [230, 177] on textarea at bounding box center [126, 183] width 236 height 20
click at [33, 185] on textarea at bounding box center [126, 183] width 236 height 20
paste textarea "By the way, it was quiet. No one was screaming, no cries at all. Later my paren…"
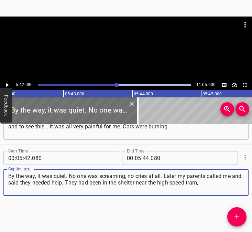
type textarea "By the way, it was quiet. No one was screaming, no cries at all. Later my paren…"
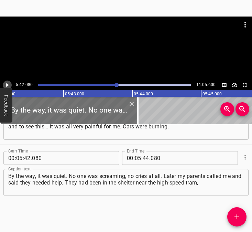
click at [6, 83] on icon "Play/Pause" at bounding box center [7, 85] width 6 height 6
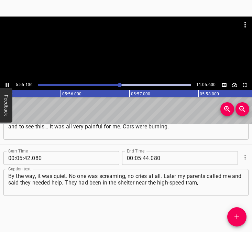
click at [6, 83] on icon "Play/Pause" at bounding box center [7, 85] width 6 height 6
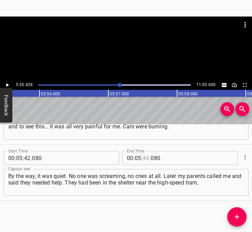
click at [144, 158] on input "number" at bounding box center [146, 158] width 7 height 14
type input "55"
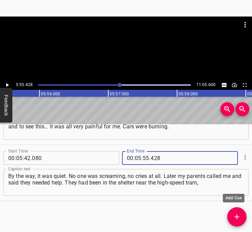
type input "428"
click at [236, 212] on button "Add Cue" at bounding box center [236, 216] width 19 height 19
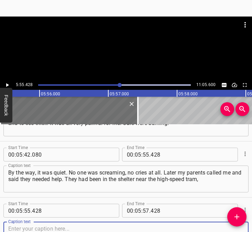
scroll to position [1494, 0]
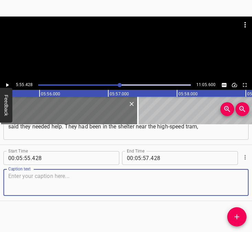
drag, startPoint x: 225, startPoint y: 184, endPoint x: 246, endPoint y: 184, distance: 20.6
click at [241, 184] on div "Caption text" at bounding box center [125, 182] width 245 height 27
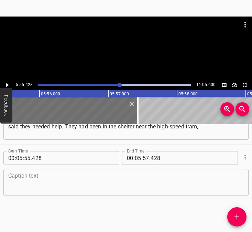
click at [42, 181] on textarea at bounding box center [126, 183] width 236 height 20
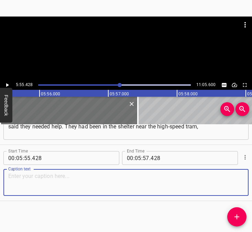
paste textarea "down below. I went in their direction to help them, to see if everything was al…"
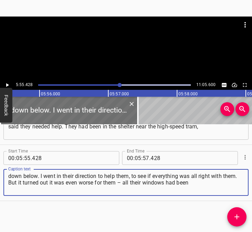
type textarea "down below. I went in their direction to help them, to see if everything was al…"
click at [10, 81] on div "5:55.428 11:05.600" at bounding box center [126, 85] width 252 height 10
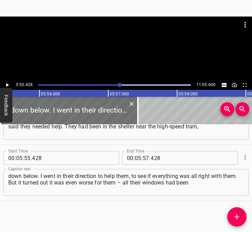
click at [10, 84] on icon "Play/Pause" at bounding box center [7, 85] width 6 height 6
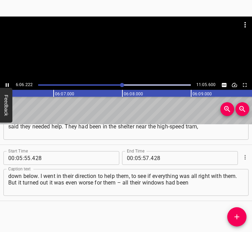
click at [6, 82] on icon "Play/Pause" at bounding box center [7, 85] width 6 height 6
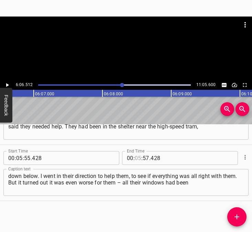
click at [137, 154] on input "number" at bounding box center [138, 158] width 7 height 14
type input "06"
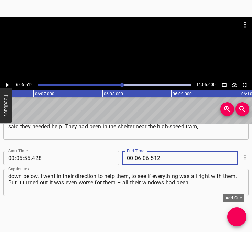
type input "512"
click at [236, 213] on icon "Add Cue" at bounding box center [237, 217] width 8 height 8
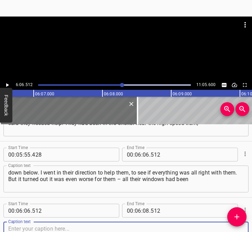
scroll to position [1550, 0]
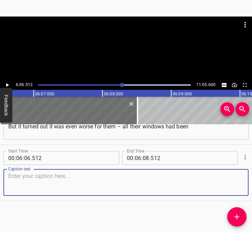
drag, startPoint x: 234, startPoint y: 182, endPoint x: 251, endPoint y: 183, distance: 17.5
click at [239, 183] on div "Caption text" at bounding box center [125, 182] width 245 height 27
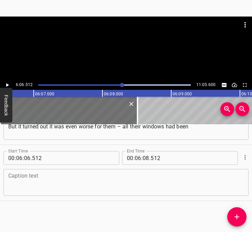
click at [29, 180] on textarea at bounding box center [126, 183] width 236 height 20
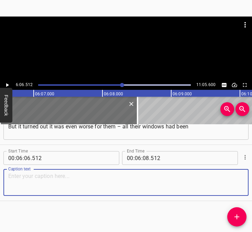
paste textarea "blown out, everything in the apartment was scattered all over, because they had…"
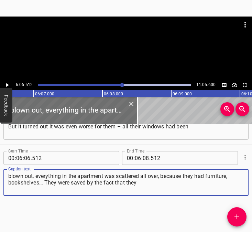
type textarea "blown out, everything in the apartment was scattered all over, because they had…"
click at [10, 81] on div "6:06.512 11:05.600" at bounding box center [126, 85] width 252 height 10
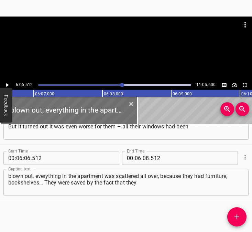
click at [8, 83] on icon "Play/Pause" at bounding box center [7, 85] width 6 height 6
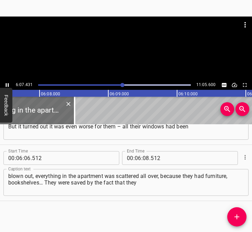
scroll to position [0, 25271]
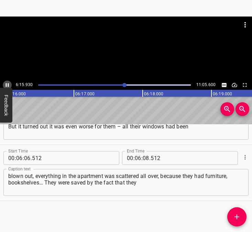
click at [7, 85] on icon "Play/Pause" at bounding box center [7, 85] width 3 height 4
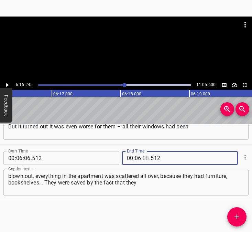
click at [143, 160] on input "number" at bounding box center [146, 158] width 7 height 14
type input "16"
type input "245"
click at [240, 215] on icon "Add Cue" at bounding box center [237, 217] width 8 height 8
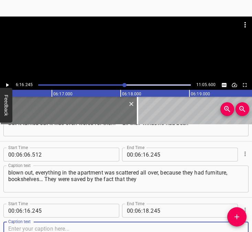
scroll to position [1606, 0]
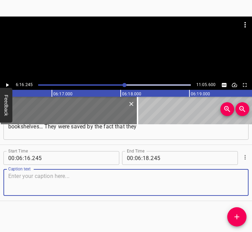
drag, startPoint x: 233, startPoint y: 186, endPoint x: 258, endPoint y: 181, distance: 25.2
click at [252, 181] on html "Caption Editor Batch Transcribe Login Sign Up Privacy Contact 6:16.245 11:05.60…" at bounding box center [126, 116] width 252 height 232
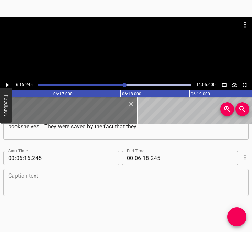
click at [37, 177] on textarea at bounding box center [126, 183] width 236 height 20
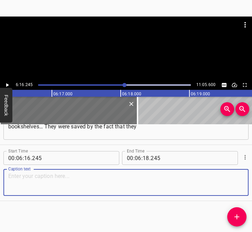
paste textarea "reacted immediately. They saw that ballistics were coming, and they went to the…"
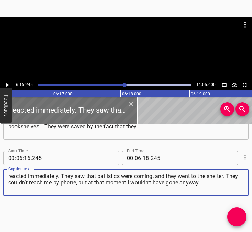
type textarea "reacted immediately. They saw that ballistics were coming, and they went to the…"
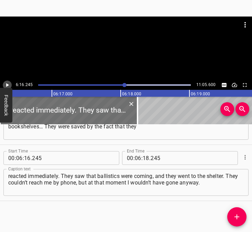
click at [7, 83] on icon "Play/Pause" at bounding box center [7, 85] width 6 height 6
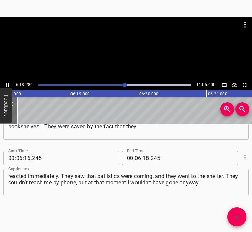
scroll to position [0, 26018]
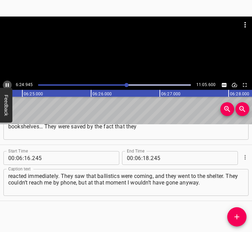
click at [8, 85] on icon "Play/Pause" at bounding box center [7, 85] width 6 height 6
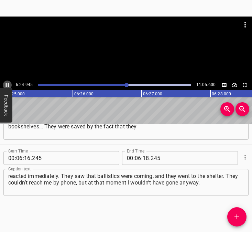
scroll to position [0, 26486]
click at [8, 85] on icon "Play/Pause" at bounding box center [7, 85] width 3 height 4
click at [8, 85] on icon "Play/Pause" at bounding box center [7, 85] width 6 height 6
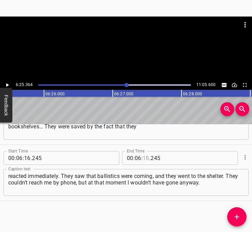
click at [143, 154] on input "number" at bounding box center [146, 158] width 7 height 14
type input "25"
type input "364"
click at [240, 214] on icon "Add Cue" at bounding box center [237, 217] width 8 height 8
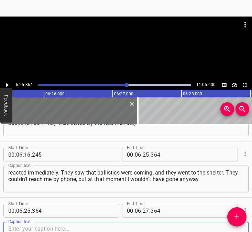
scroll to position [1662, 0]
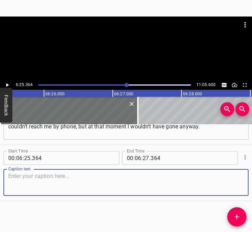
drag, startPoint x: 231, startPoint y: 183, endPoint x: 247, endPoint y: 183, distance: 15.5
click at [239, 183] on div "Caption text" at bounding box center [125, 182] width 245 height 27
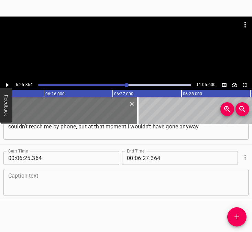
click at [36, 177] on textarea at bounding box center [126, 183] width 236 height 20
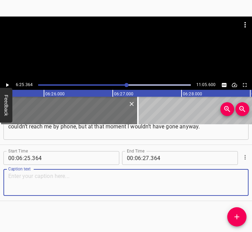
paste textarea "Now I understand: one must act according to the rules. There is a rule – go to …"
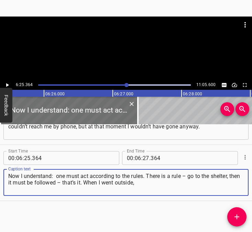
type textarea "Now I understand: one must act according to the rules. There is a rule – go to …"
